Goal: Task Accomplishment & Management: Use online tool/utility

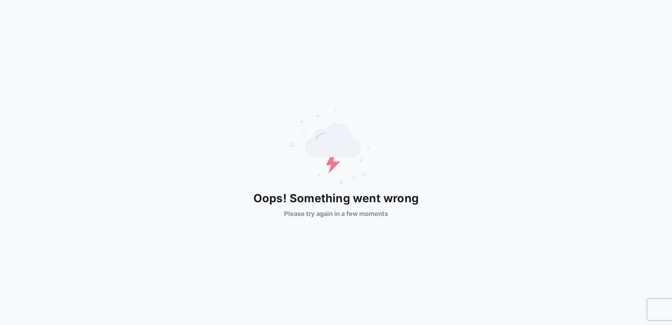
click at [463, 165] on div "Oops! Something went wrong Please try again in a few moments" at bounding box center [336, 162] width 672 height 111
click at [492, 62] on div "Oops! Something went wrong Please try again in a few moments" at bounding box center [336, 162] width 672 height 325
click at [395, 127] on div "Oops! Something went wrong Please try again in a few moments" at bounding box center [336, 162] width 672 height 111
click at [501, 50] on div "Oops! Something went wrong Please try again in a few moments" at bounding box center [336, 162] width 672 height 325
click at [371, 127] on icon at bounding box center [336, 146] width 95 height 78
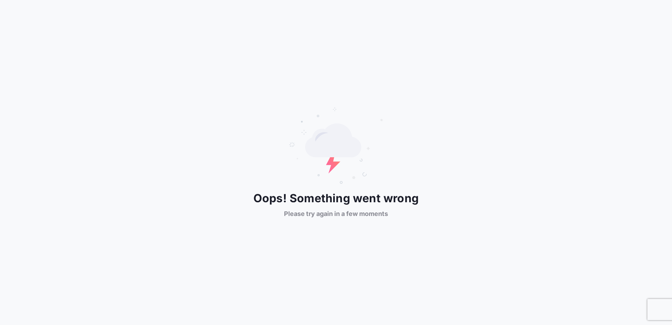
click at [487, 137] on div "Oops! Something went wrong Please try again in a few moments" at bounding box center [336, 162] width 672 height 111
click at [452, 91] on div "Oops! Something went wrong Please try again in a few moments" at bounding box center [336, 162] width 672 height 325
click at [326, 200] on span "Oops! Something went wrong" at bounding box center [335, 198] width 165 height 17
click at [337, 176] on icon at bounding box center [336, 146] width 95 height 78
click at [335, 176] on icon at bounding box center [336, 146] width 95 height 78
